Goal: Transaction & Acquisition: Purchase product/service

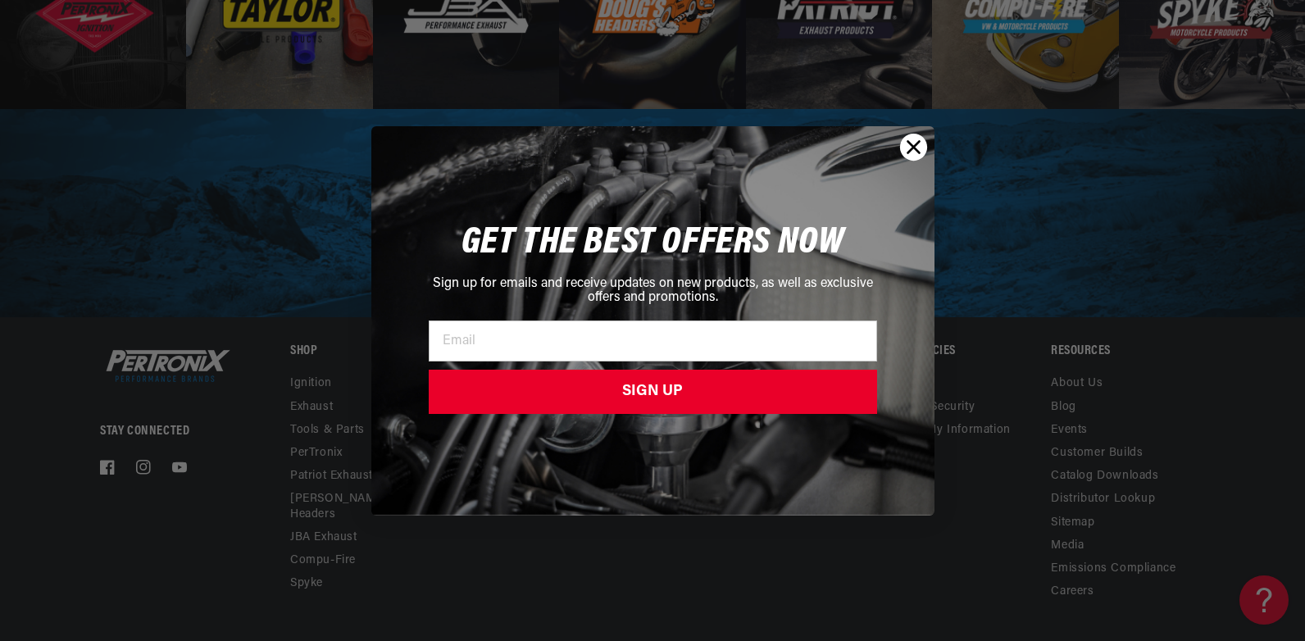
click at [910, 144] on icon "Close dialog" at bounding box center [912, 146] width 11 height 11
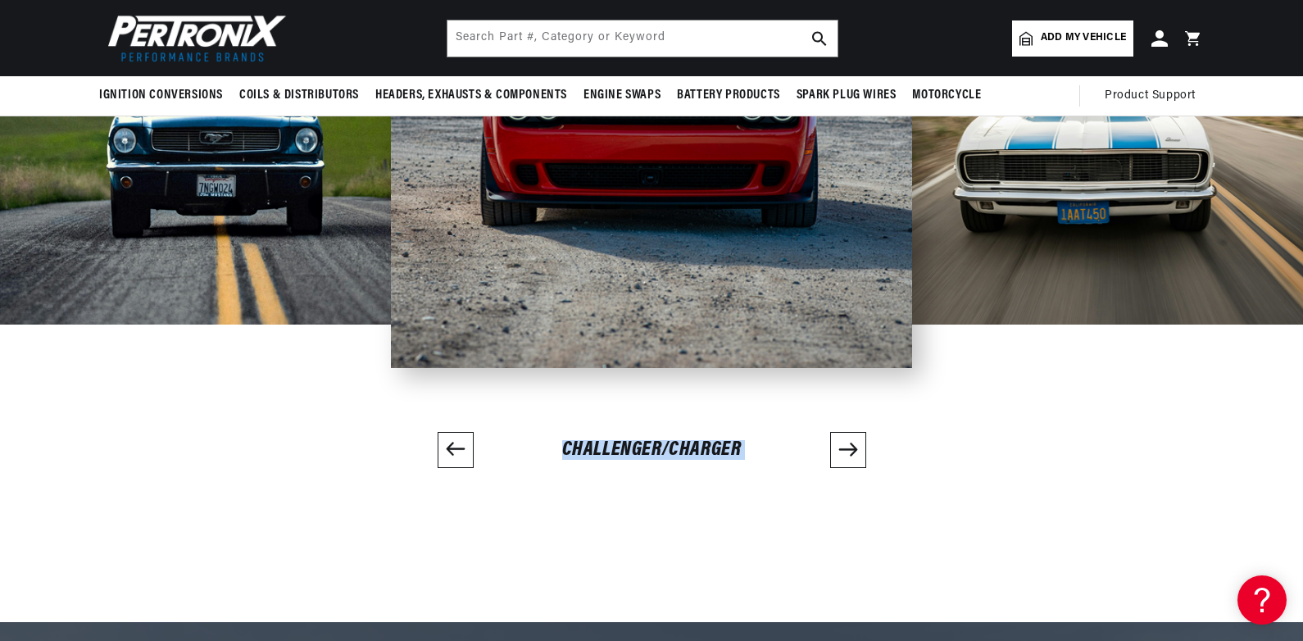
drag, startPoint x: 1302, startPoint y: 451, endPoint x: 1300, endPoint y: 53, distance: 397.4
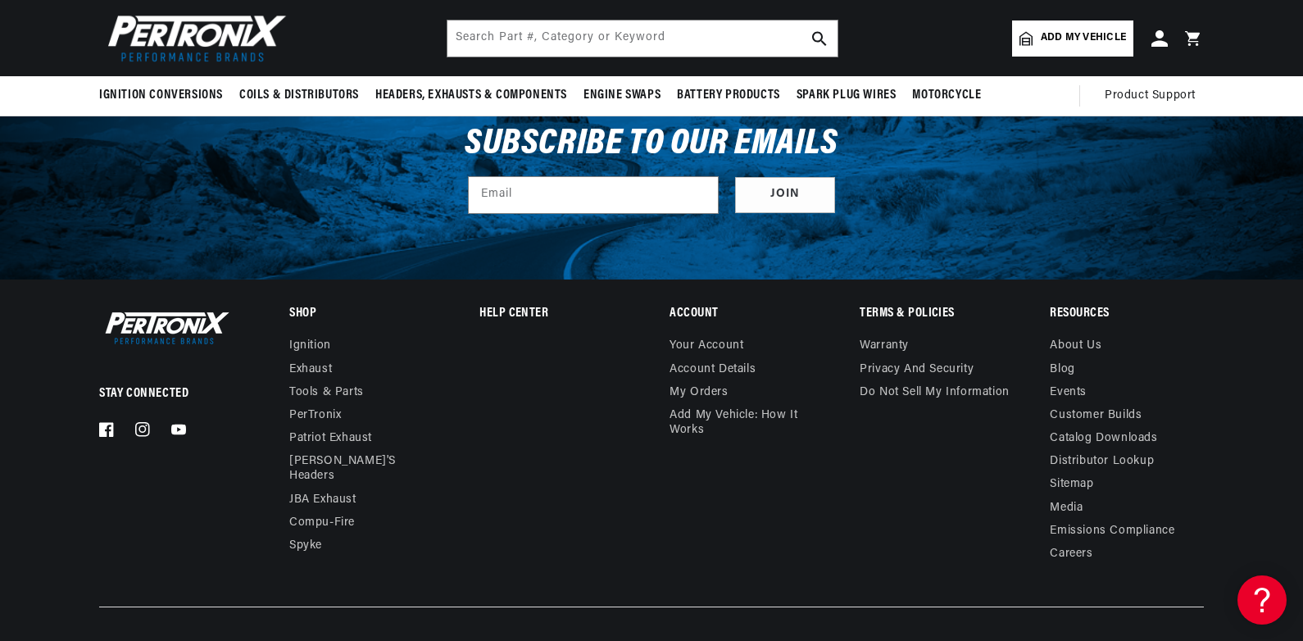
scroll to position [0, 497]
click at [175, 325] on img at bounding box center [164, 327] width 131 height 39
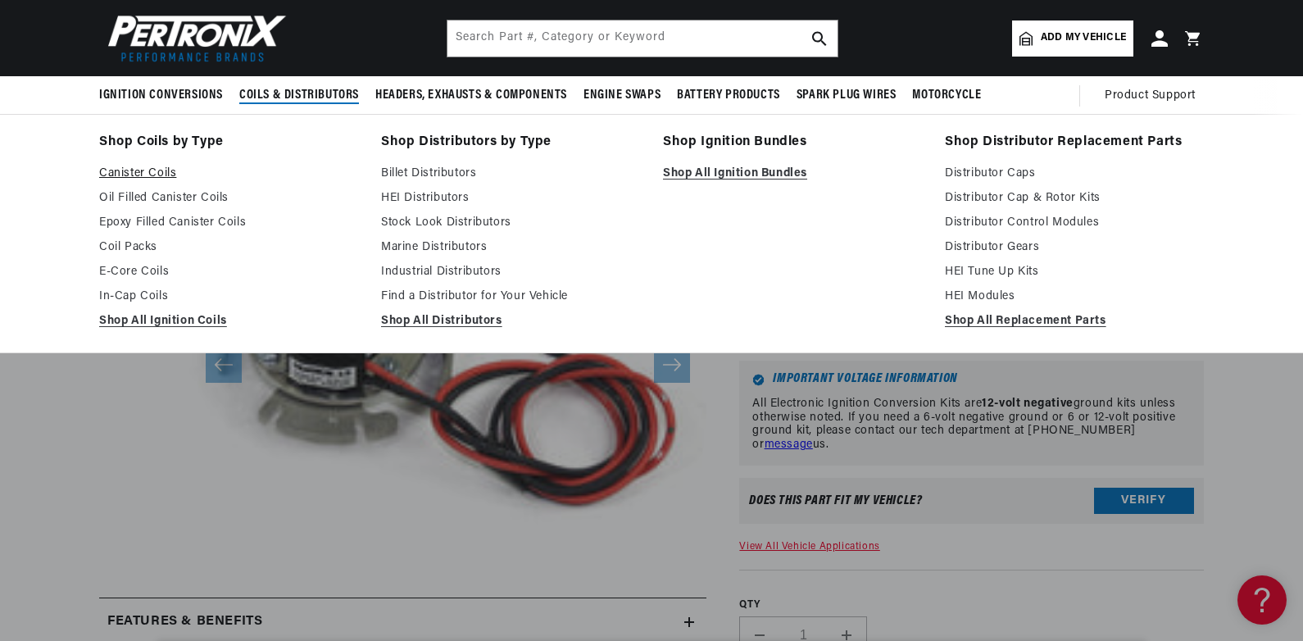
scroll to position [0, 497]
click at [170, 197] on link "Oil Filled Canister Coils" at bounding box center [228, 198] width 259 height 20
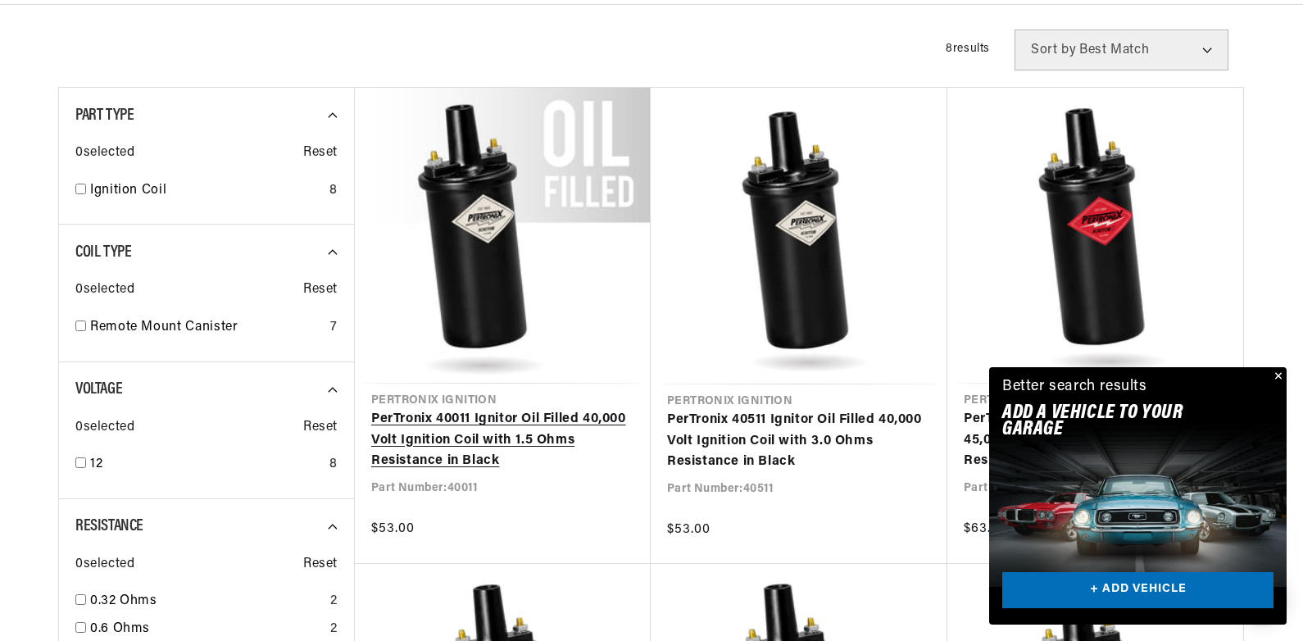
click at [511, 417] on link "PerTronix 40011 Ignitor Oil Filled 40,000 Volt Ignition Coil with 1.5 Ohms Resi…" at bounding box center [502, 440] width 263 height 63
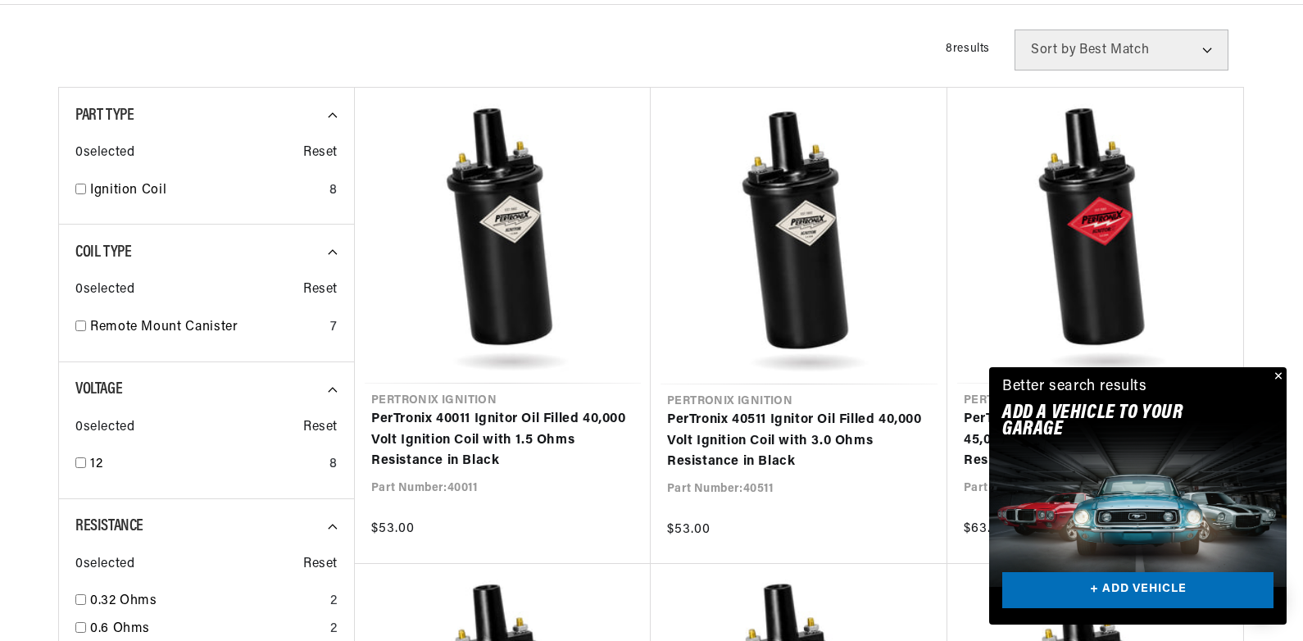
scroll to position [0, 497]
